Goal: Task Accomplishment & Management: Complete application form

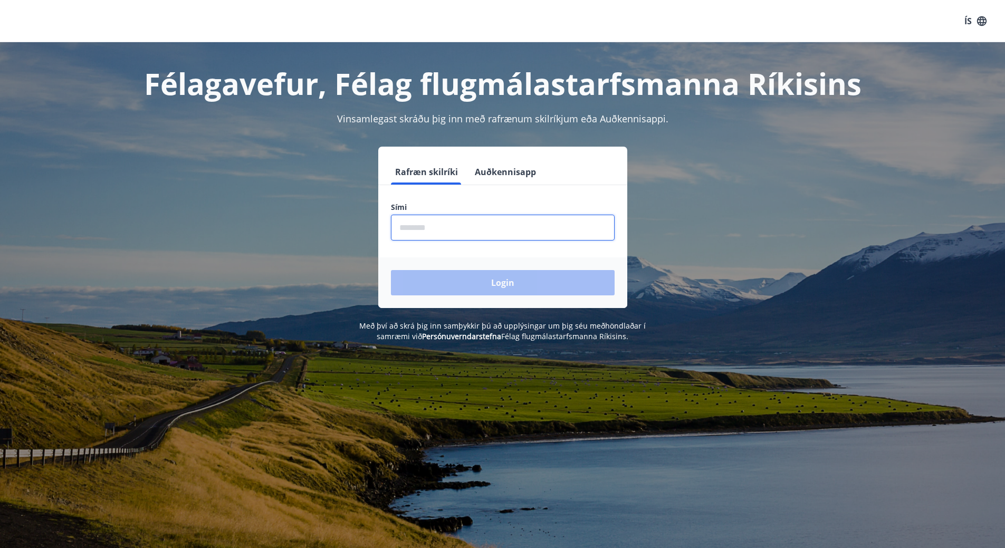
click at [438, 228] on input "phone" at bounding box center [503, 228] width 224 height 26
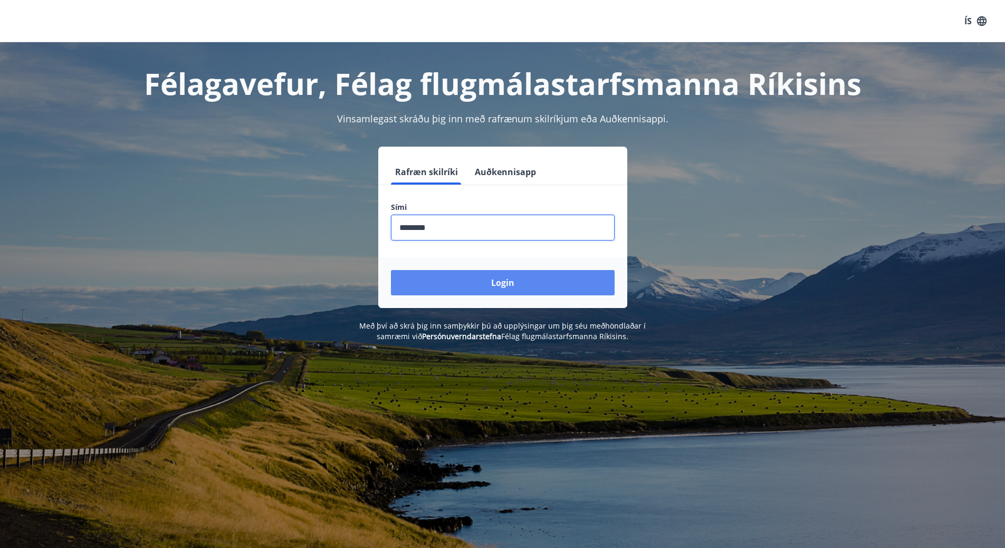
type input "********"
click at [476, 279] on button "Login" at bounding box center [503, 282] width 224 height 25
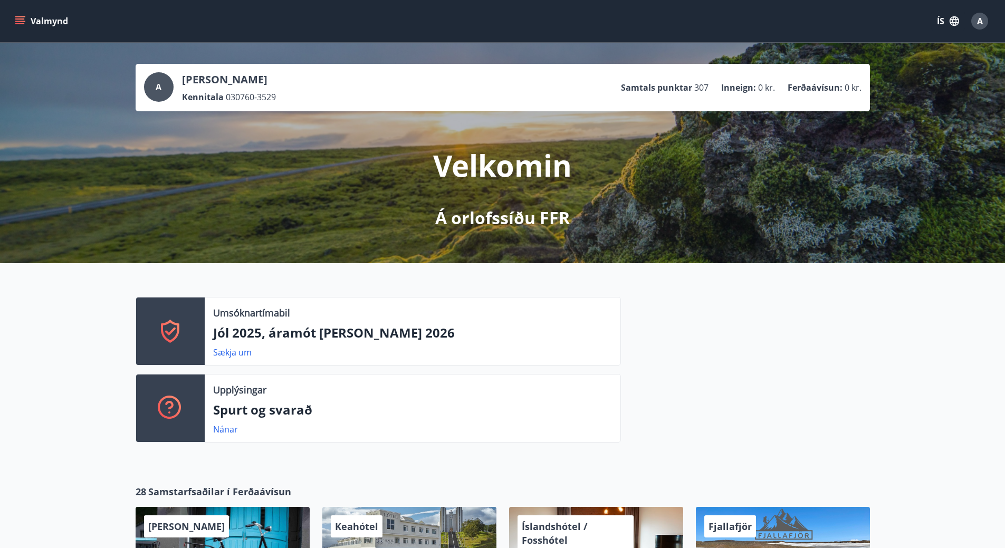
scroll to position [53, 0]
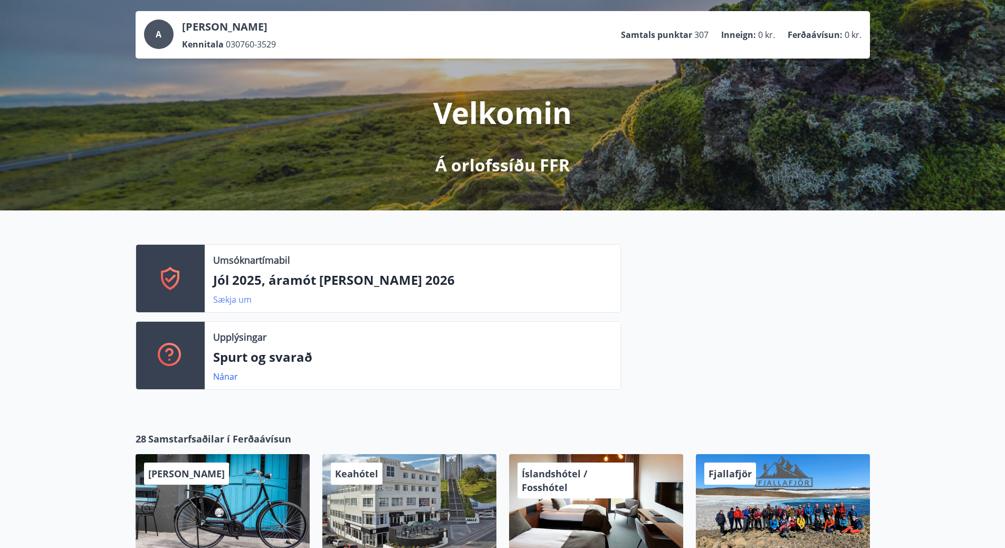
click at [240, 300] on link "Sækja um" at bounding box center [232, 300] width 39 height 12
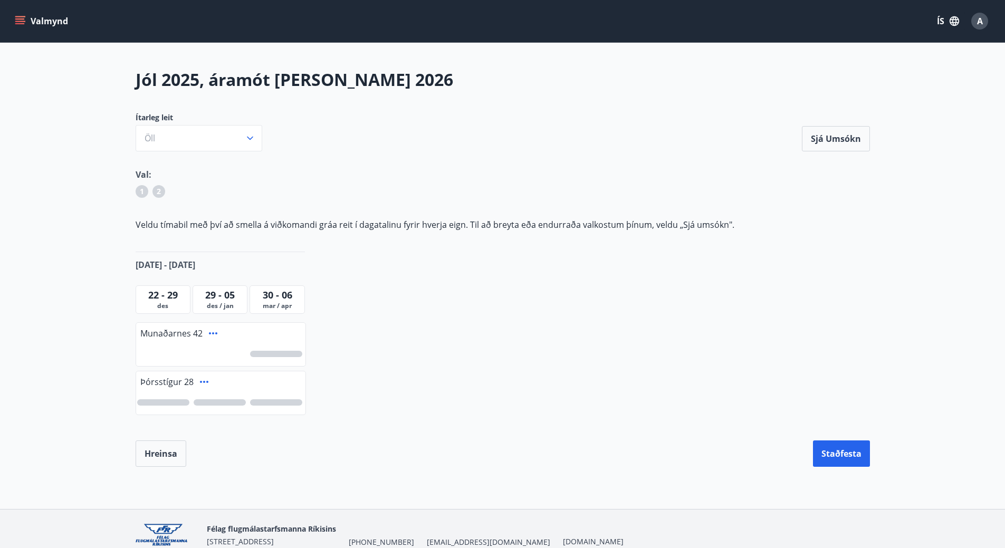
click at [221, 404] on div at bounding box center [220, 402] width 52 height 6
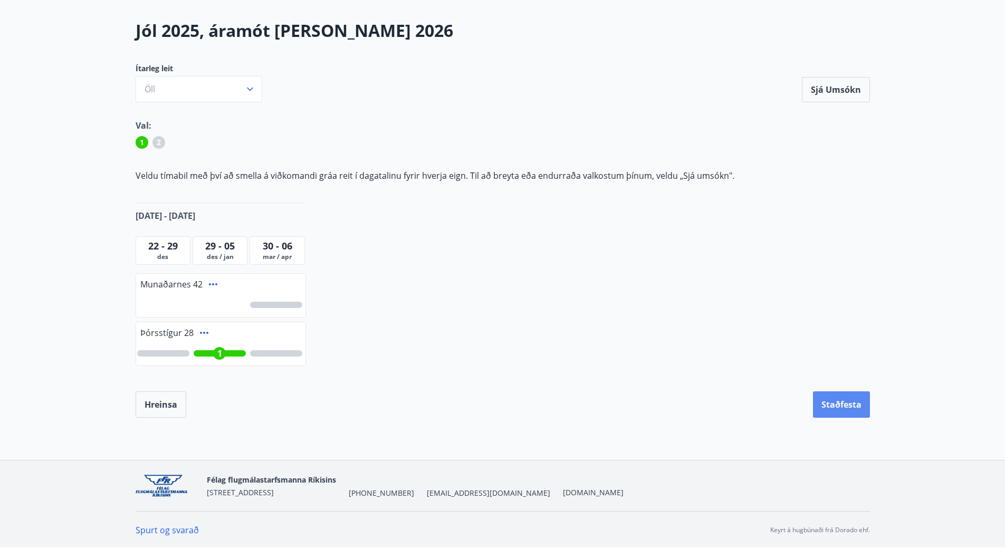
scroll to position [50, 0]
click at [832, 404] on button "Staðfesta" at bounding box center [841, 404] width 57 height 26
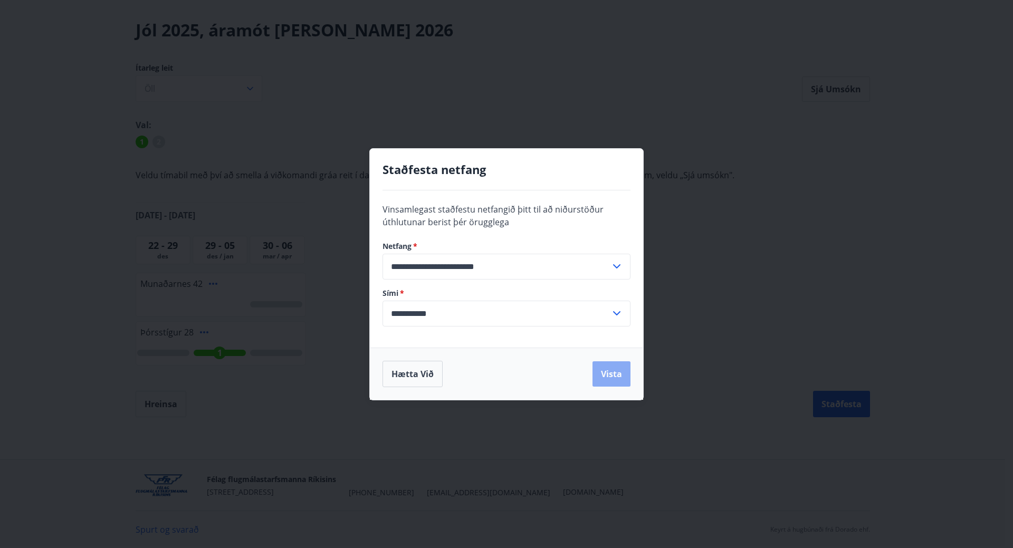
click at [607, 369] on button "Vista" at bounding box center [611, 373] width 38 height 25
